Goal: Find specific fact: Find specific fact

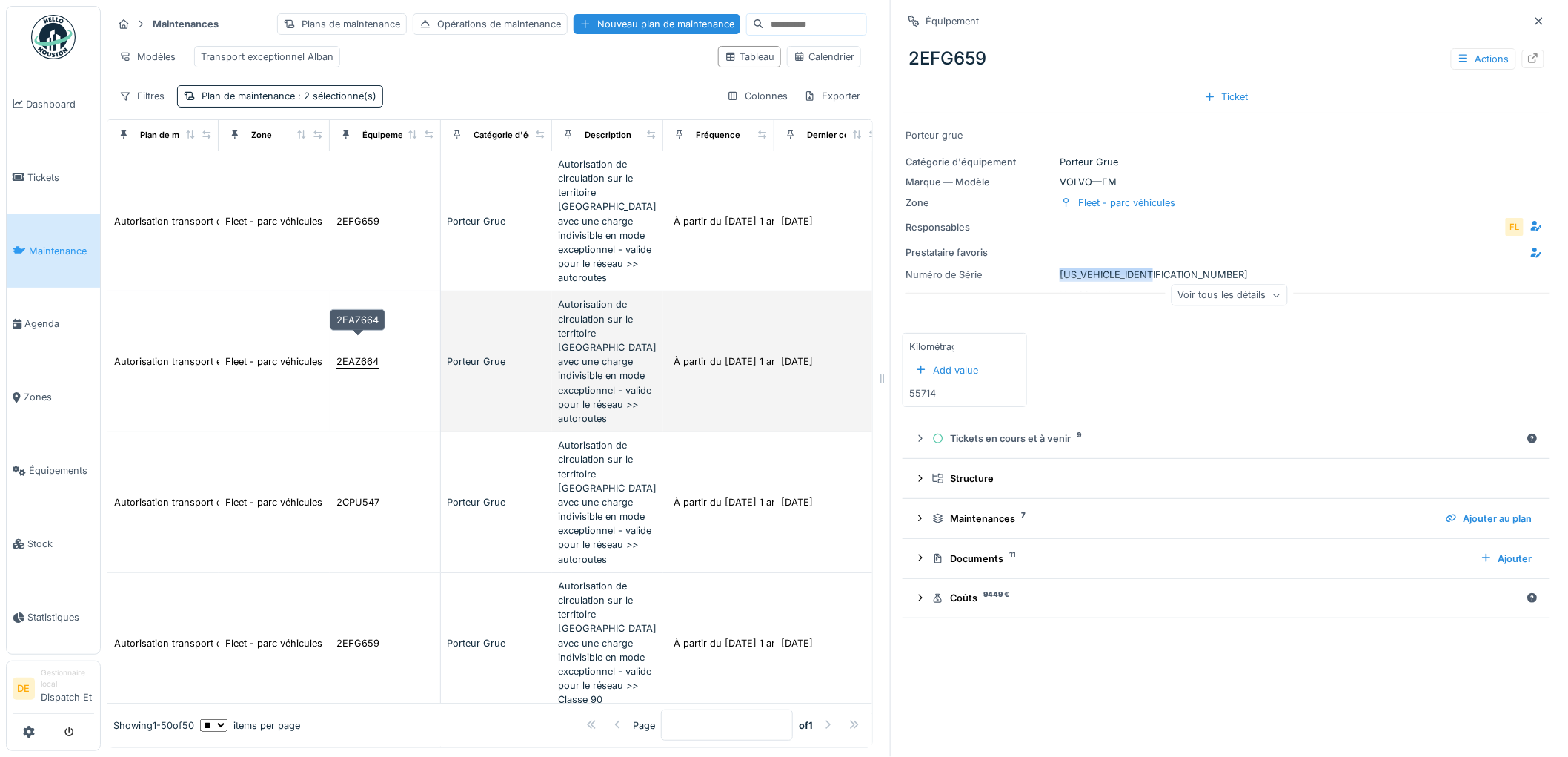
click at [373, 354] on div "2EAZ664" at bounding box center [357, 361] width 42 height 14
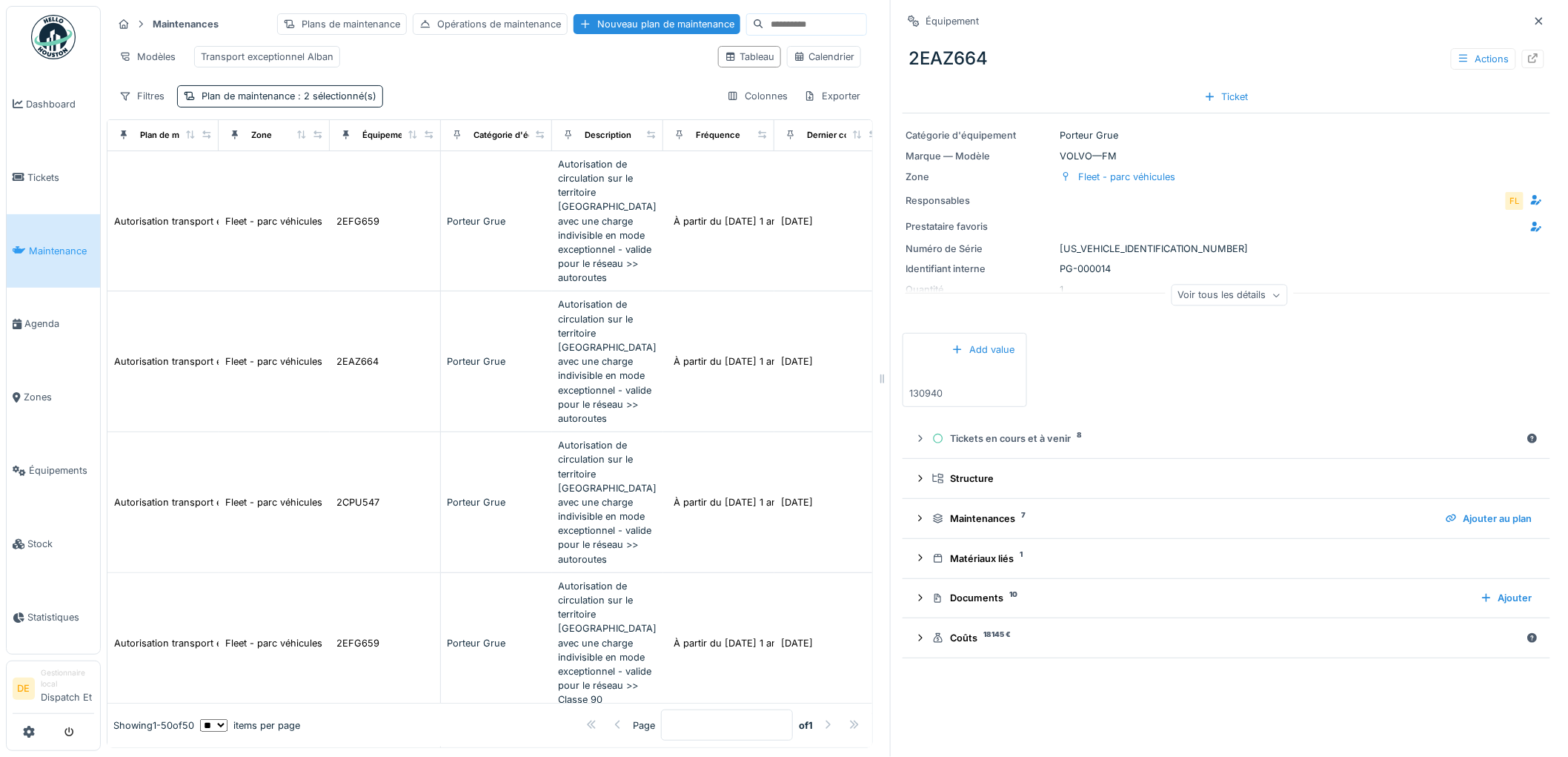
click at [1135, 245] on div "Numéro de Série [US_VEHICLE_IDENTIFICATION_NUMBER]" at bounding box center [1227, 249] width 641 height 14
copy div "[US_VEHICLE_IDENTIFICATION_NUMBER]"
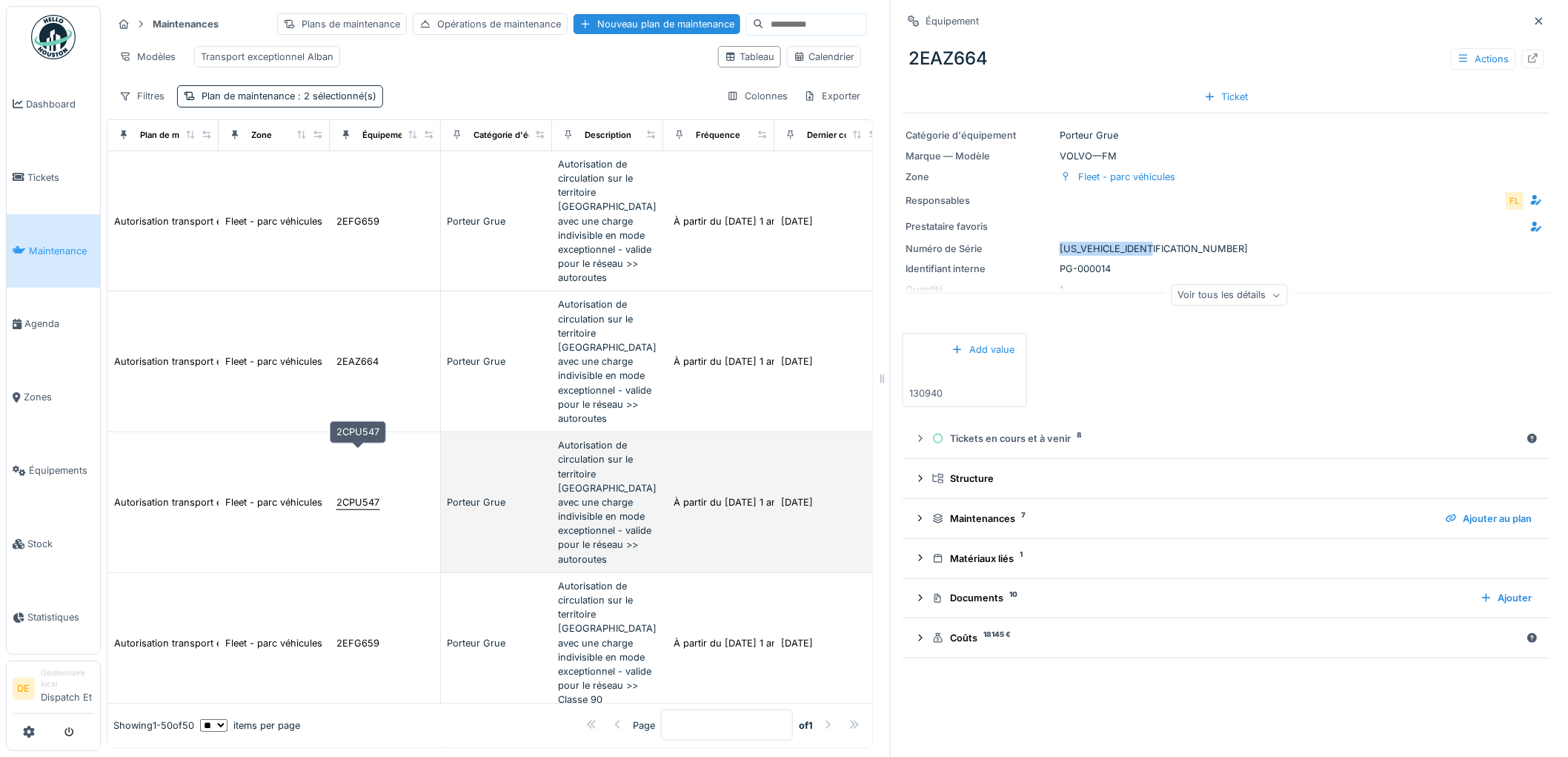
click at [372, 496] on div "2CPU547" at bounding box center [358, 503] width 43 height 14
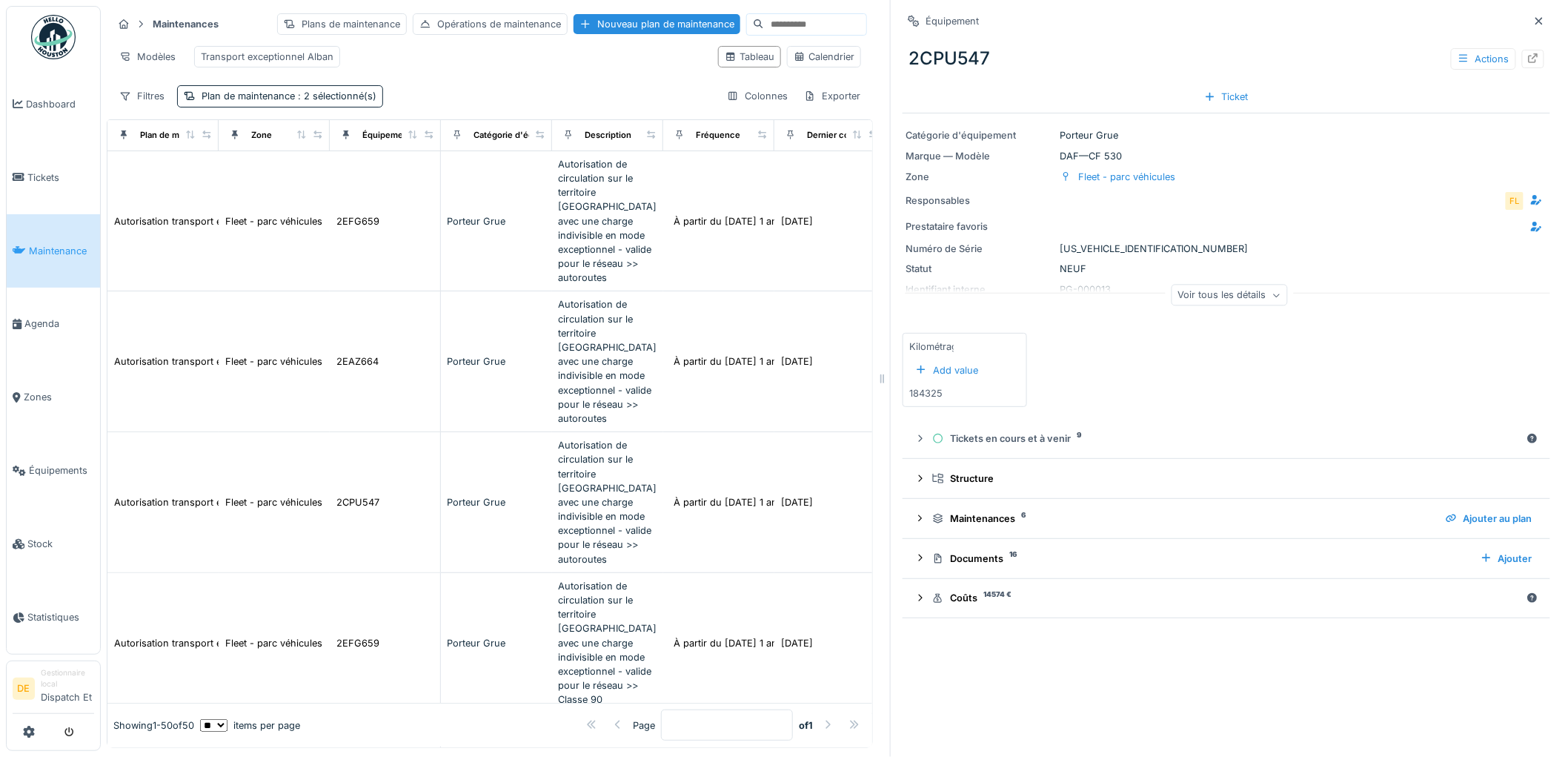
click at [1090, 248] on div "Numéro de Série [US_VEHICLE_IDENTIFICATION_NUMBER]" at bounding box center [1227, 249] width 641 height 14
copy div "[US_VEHICLE_IDENTIFICATION_NUMBER]"
